Goal: Task Accomplishment & Management: Use online tool/utility

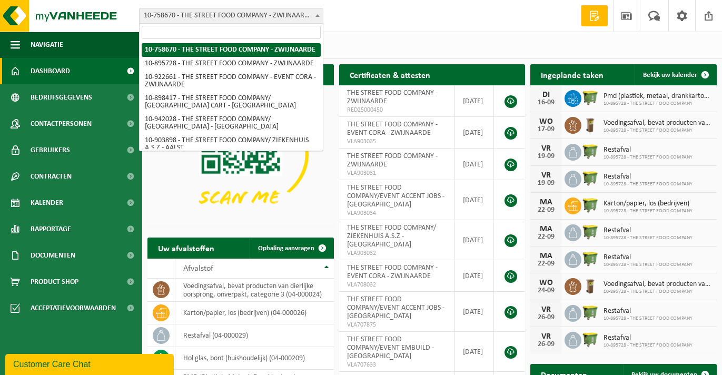
click at [293, 15] on span "10-758670 - THE STREET FOOD COMPANY - ZWIJNAARDE" at bounding box center [230, 15] width 183 height 15
click at [272, 14] on span "10-758670 - THE STREET FOOD COMPANY - ZWIJNAARDE" at bounding box center [230, 15] width 183 height 15
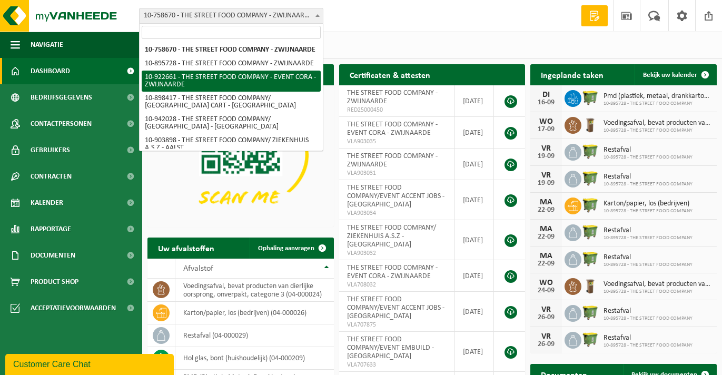
scroll to position [175, 0]
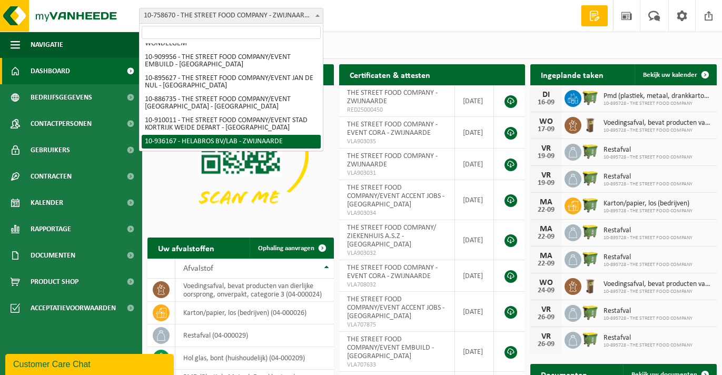
select select "136975"
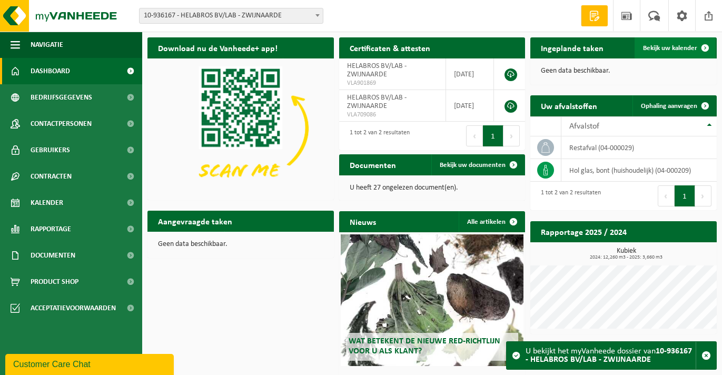
click at [666, 47] on span "Bekijk uw kalender" at bounding box center [670, 48] width 54 height 7
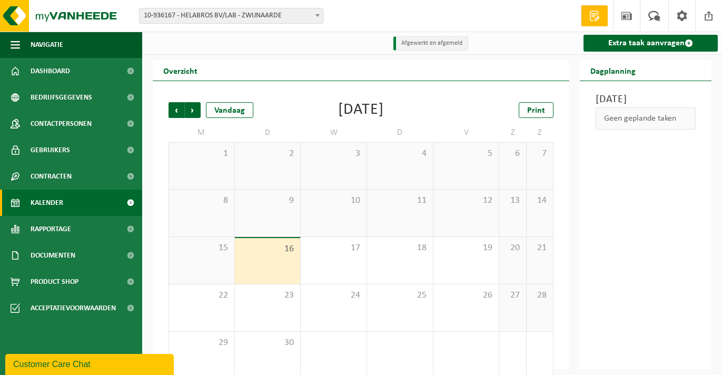
click at [656, 76] on div "Dagplanning" at bounding box center [646, 70] width 132 height 21
click at [633, 43] on link "Extra taak aanvragen" at bounding box center [650, 43] width 134 height 17
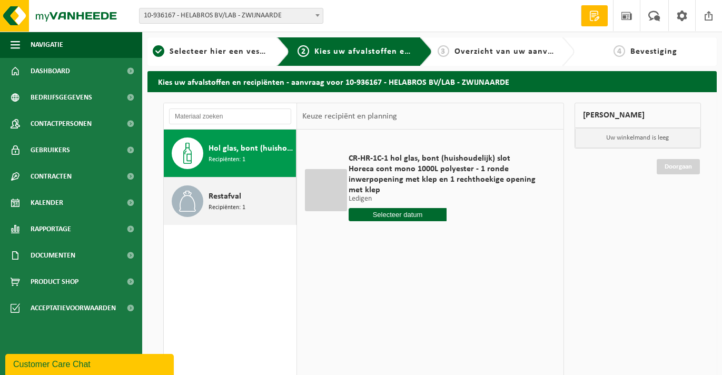
scroll to position [3, 0]
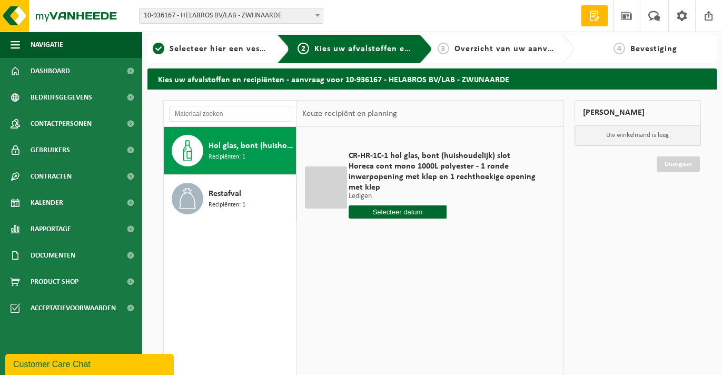
click at [365, 209] on input "text" at bounding box center [397, 211] width 98 height 13
click at [240, 19] on span "10-936167 - HELABROS BV/LAB - ZWIJNAARDE" at bounding box center [230, 15] width 183 height 15
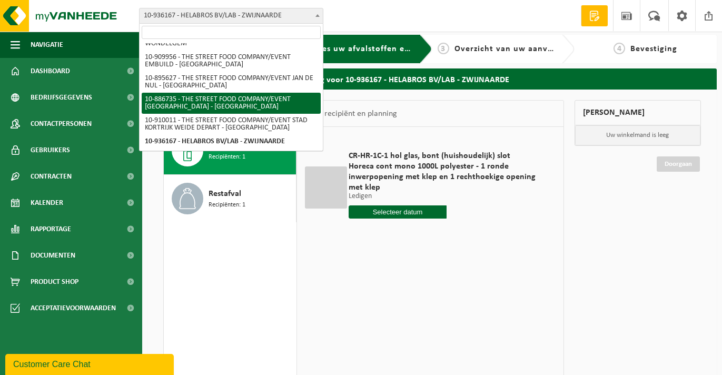
scroll to position [0, 0]
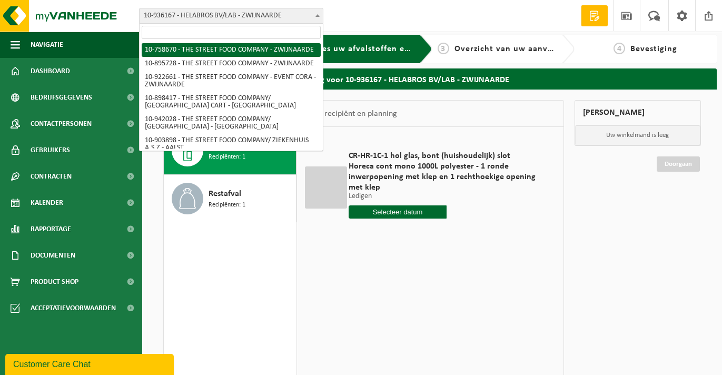
select select "27789"
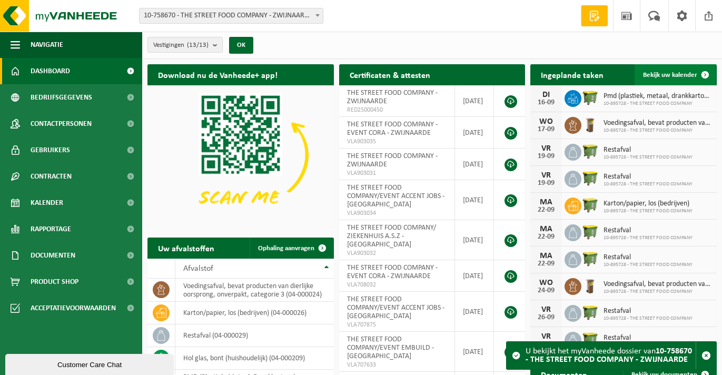
click at [680, 73] on span "Bekijk uw kalender" at bounding box center [670, 75] width 54 height 7
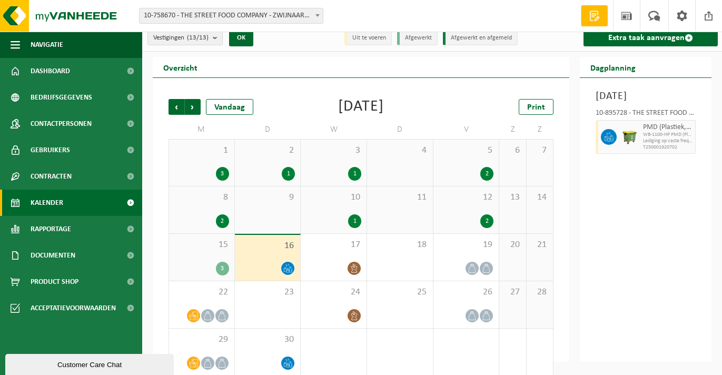
scroll to position [19, 0]
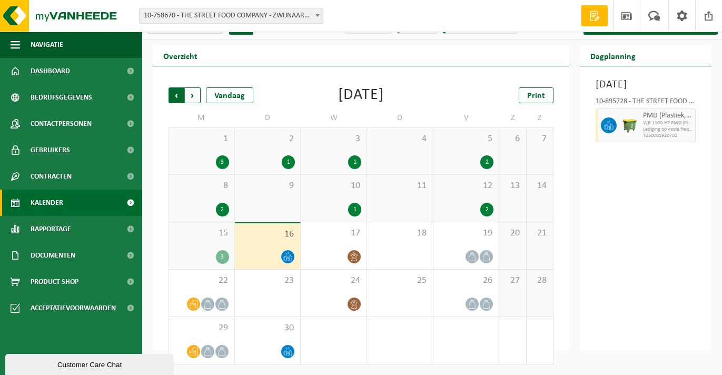
click at [196, 94] on span "Volgende" at bounding box center [193, 95] width 16 height 16
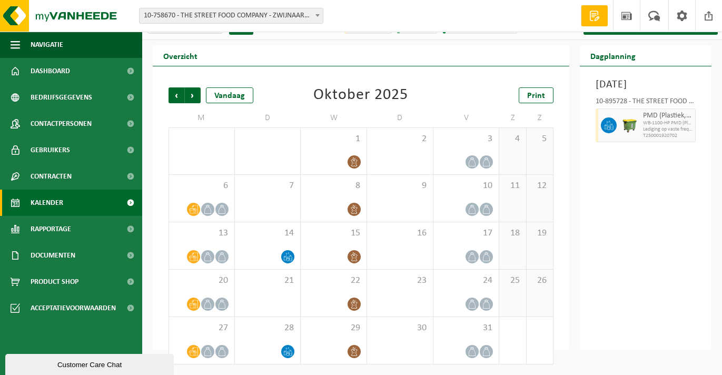
click at [196, 94] on span "Volgende" at bounding box center [193, 95] width 16 height 16
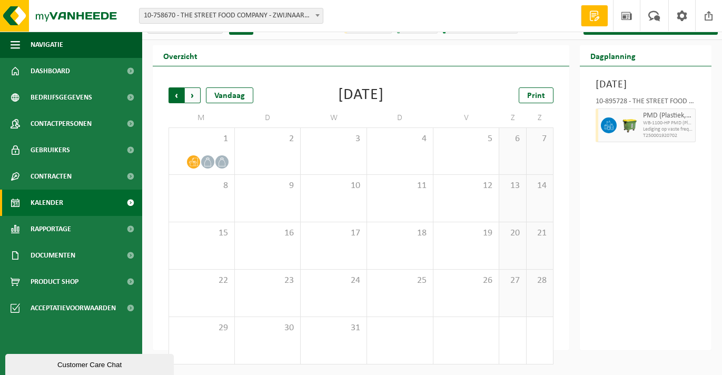
click at [188, 93] on span "Volgende" at bounding box center [193, 95] width 16 height 16
